Goal: Task Accomplishment & Management: Manage account settings

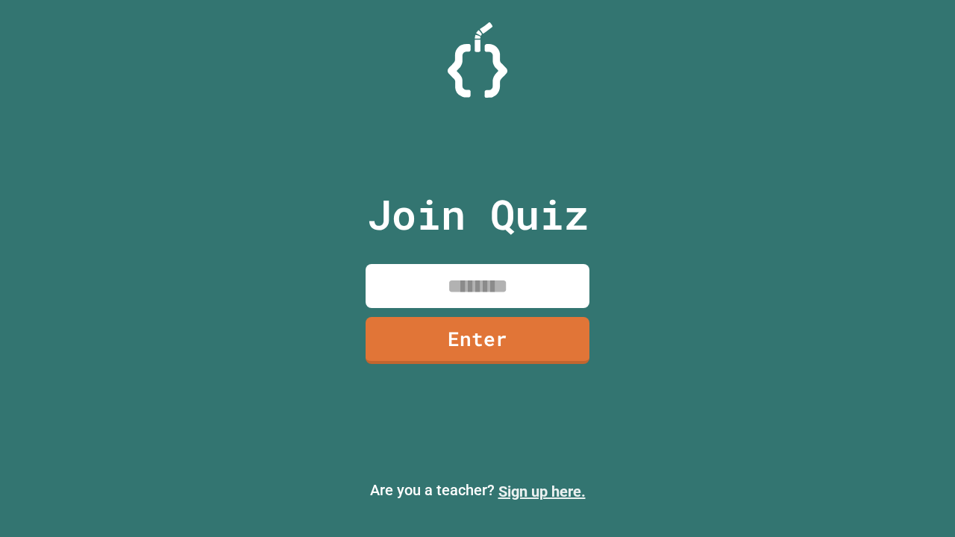
click at [542, 492] on link "Sign up here." at bounding box center [542, 492] width 87 height 18
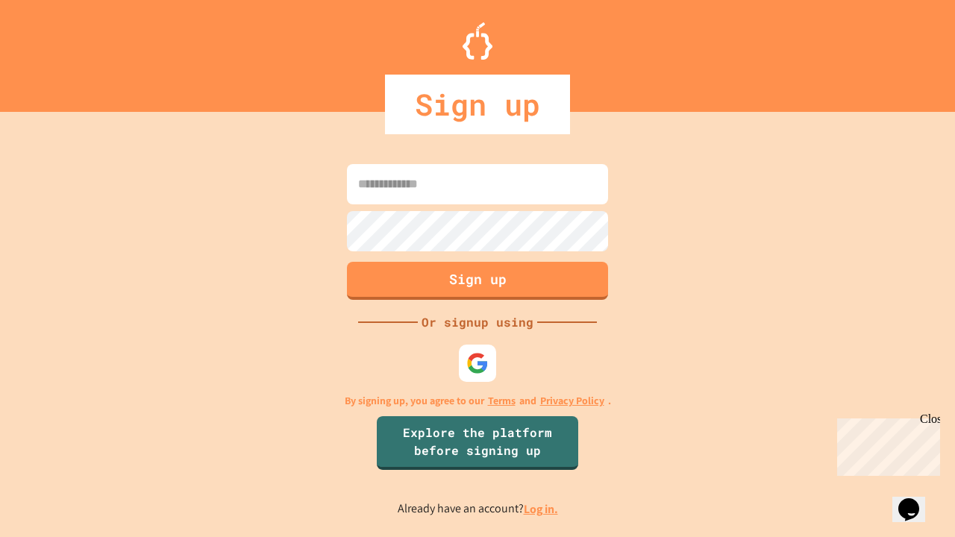
click at [542, 509] on link "Log in." at bounding box center [541, 510] width 34 height 16
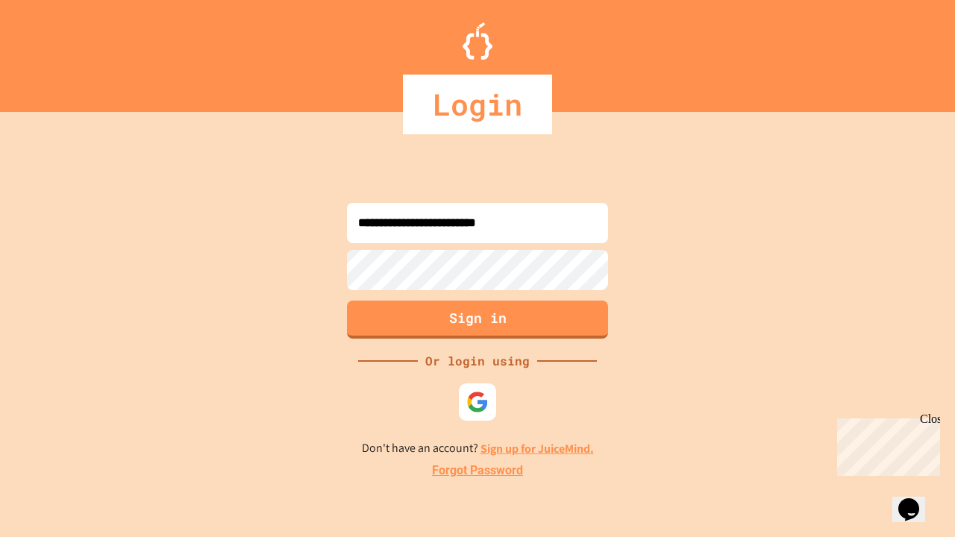
type input "**********"
